Goal: Information Seeking & Learning: Check status

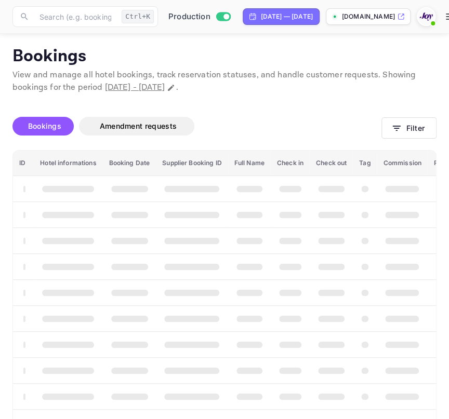
click at [405, 129] on div "Bookings Amendment requests Filter ID Hotel informations Booking Date Supplier …" at bounding box center [224, 270] width 424 height 329
click at [405, 129] on button "Filter" at bounding box center [408, 127] width 55 height 21
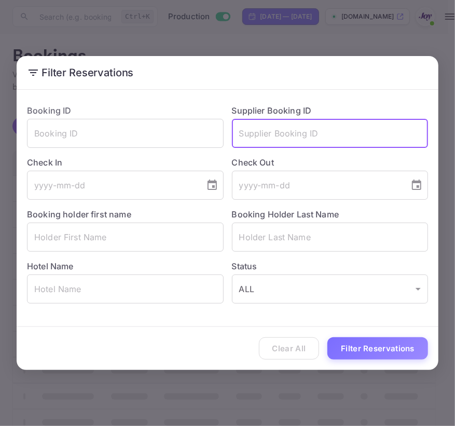
click at [405, 129] on input "text" at bounding box center [330, 133] width 197 height 29
paste input "840444"
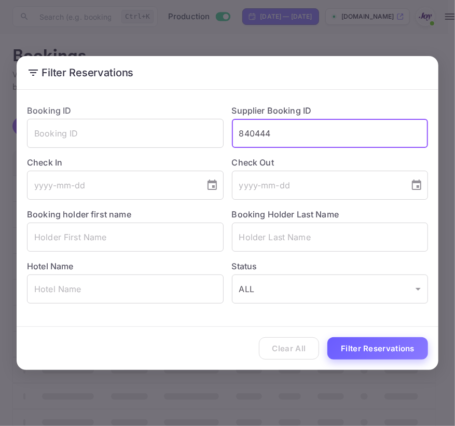
type input "840444"
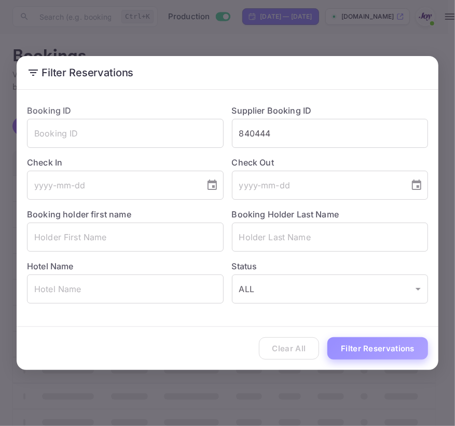
click at [395, 353] on button "Filter Reservations" at bounding box center [378, 348] width 101 height 22
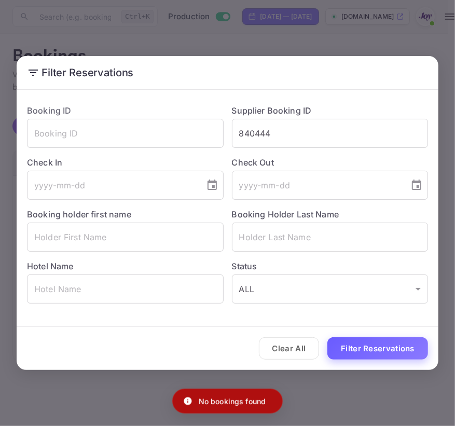
click at [395, 353] on button "Filter Reservations" at bounding box center [378, 348] width 101 height 22
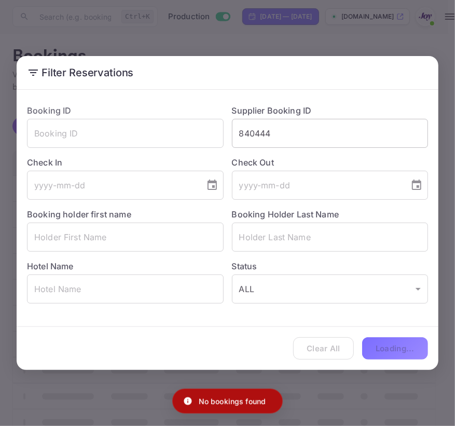
click at [292, 138] on input "840444" at bounding box center [330, 133] width 197 height 29
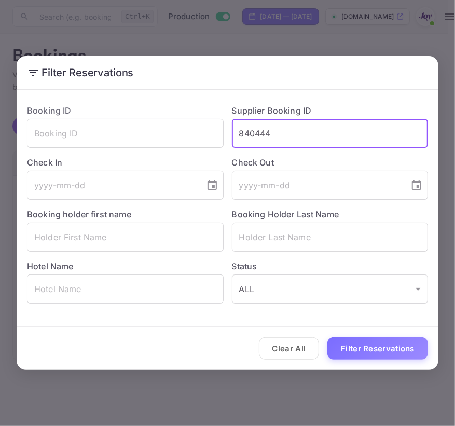
click at [286, 128] on input "840444" at bounding box center [330, 133] width 197 height 29
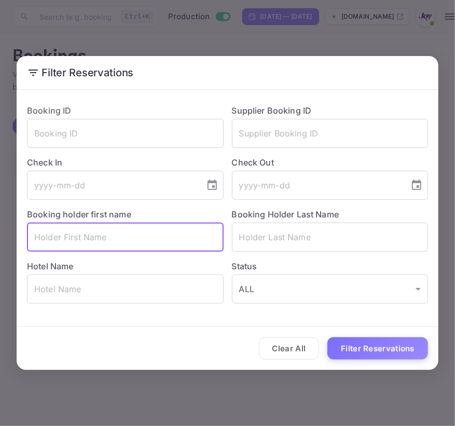
click at [141, 228] on input "text" at bounding box center [125, 237] width 197 height 29
click at [112, 298] on input "text" at bounding box center [125, 289] width 197 height 29
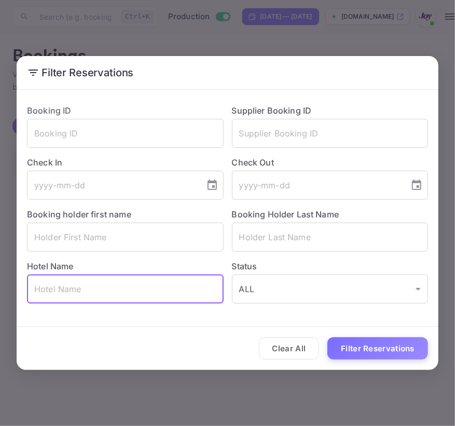
paste input "[GEOGRAPHIC_DATA]"
type input "[GEOGRAPHIC_DATA]"
click at [208, 187] on icon "Choose date" at bounding box center [212, 185] width 12 height 12
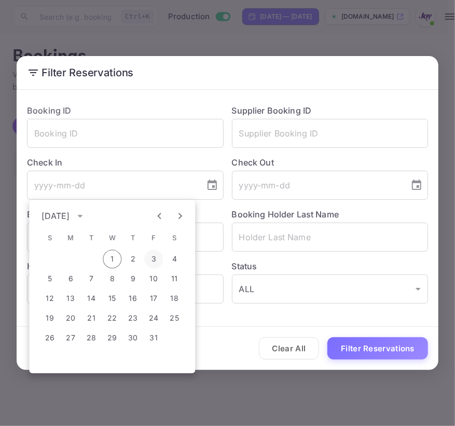
click at [154, 256] on button "3" at bounding box center [153, 259] width 19 height 19
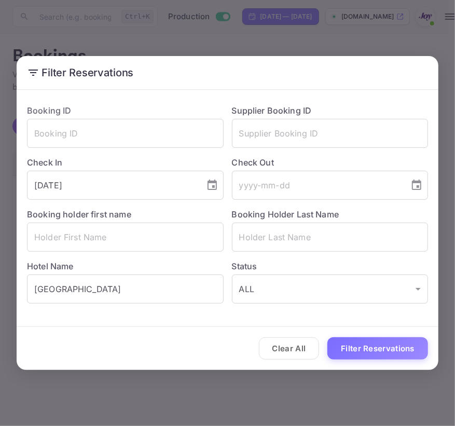
type input "[DATE]"
click at [417, 183] on icon "Choose date" at bounding box center [417, 185] width 12 height 12
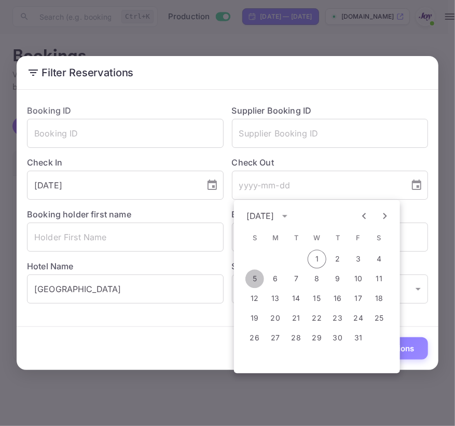
click at [249, 283] on button "5" at bounding box center [255, 278] width 19 height 19
type input "[DATE]"
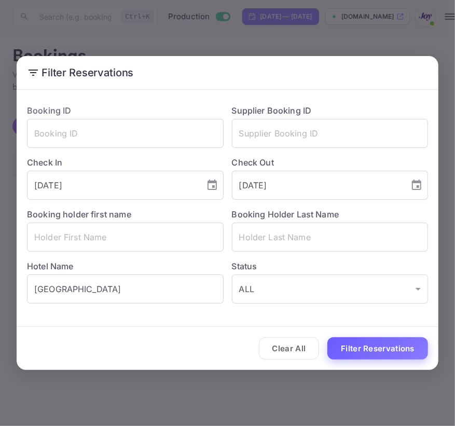
click at [374, 348] on button "Filter Reservations" at bounding box center [378, 348] width 101 height 22
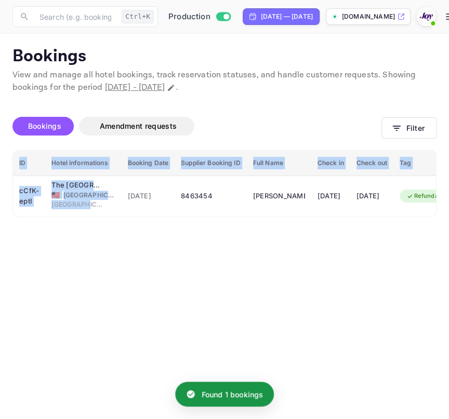
drag, startPoint x: 83, startPoint y: 209, endPoint x: 85, endPoint y: 237, distance: 28.2
click at [85, 237] on main "Bookings View and manage all hotel bookings, track reservation statuses, and ha…" at bounding box center [224, 226] width 449 height 385
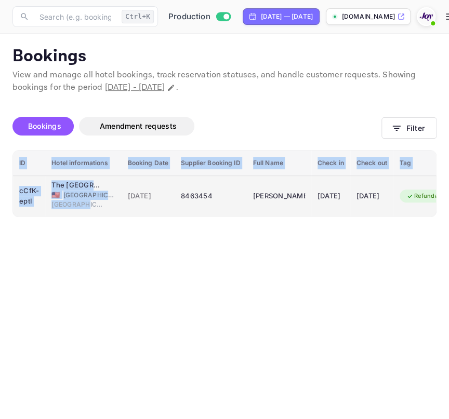
click at [77, 196] on span "[GEOGRAPHIC_DATA]" at bounding box center [89, 195] width 52 height 9
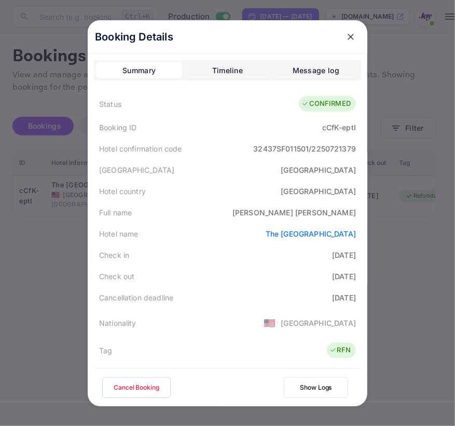
scroll to position [47, 0]
